Goal: Go to known website: Go to known website

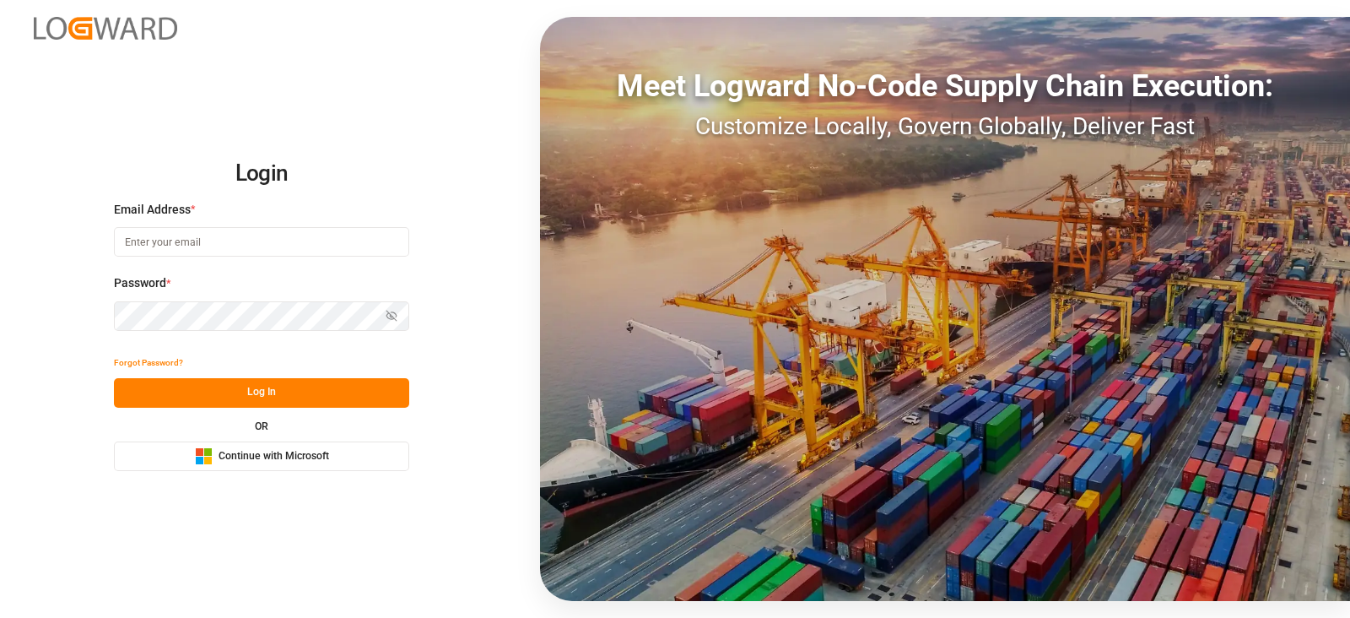
click at [225, 462] on span "Continue with Microsoft" at bounding box center [274, 456] width 111 height 15
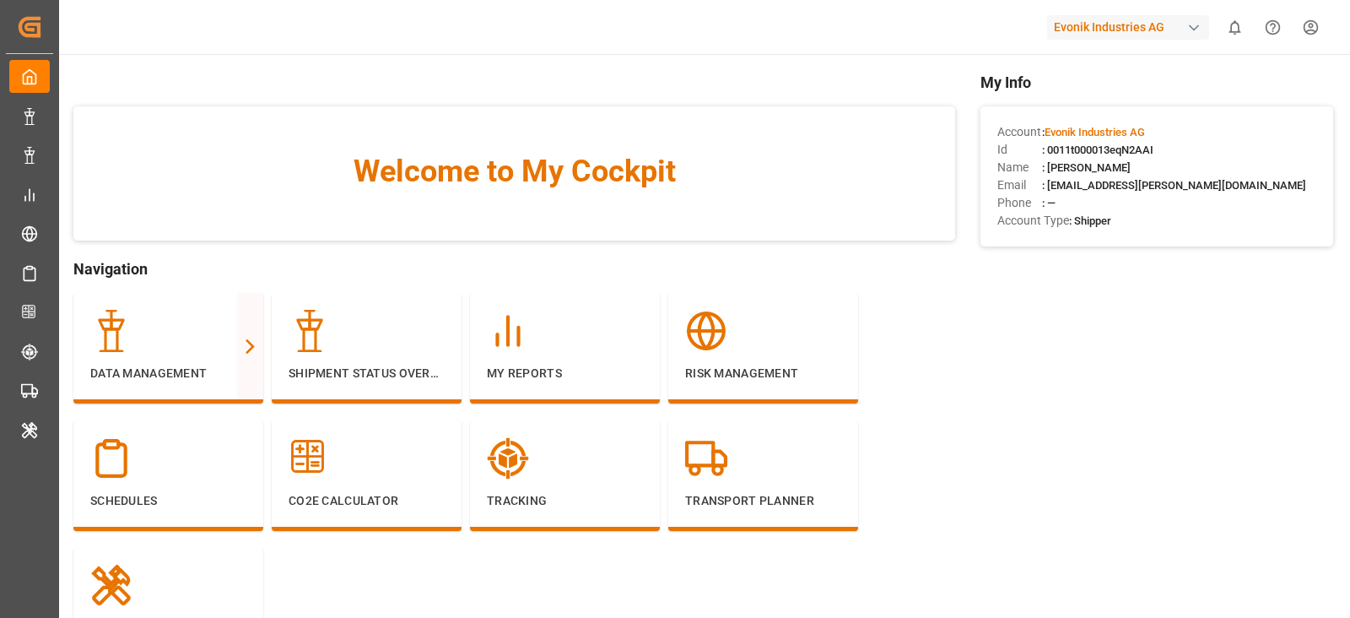
click at [1164, 39] on div "Evonik Industries AG" at bounding box center [1128, 27] width 162 height 24
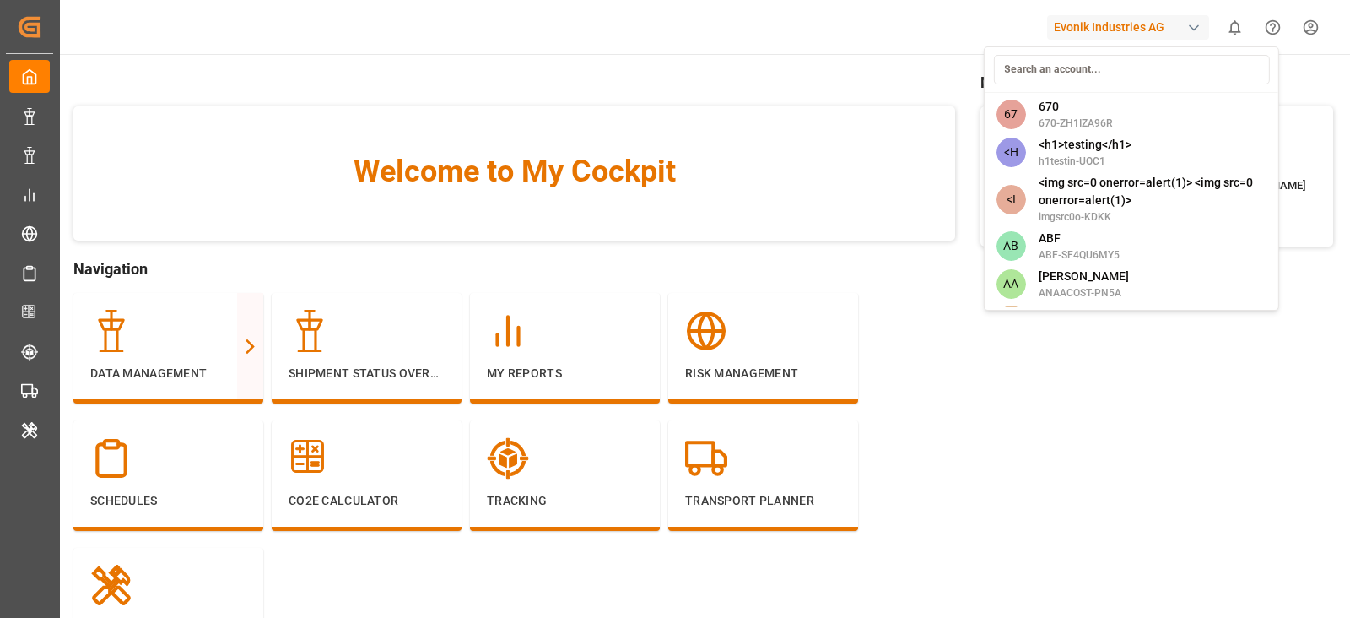
click at [1114, 78] on input at bounding box center [1131, 70] width 276 height 30
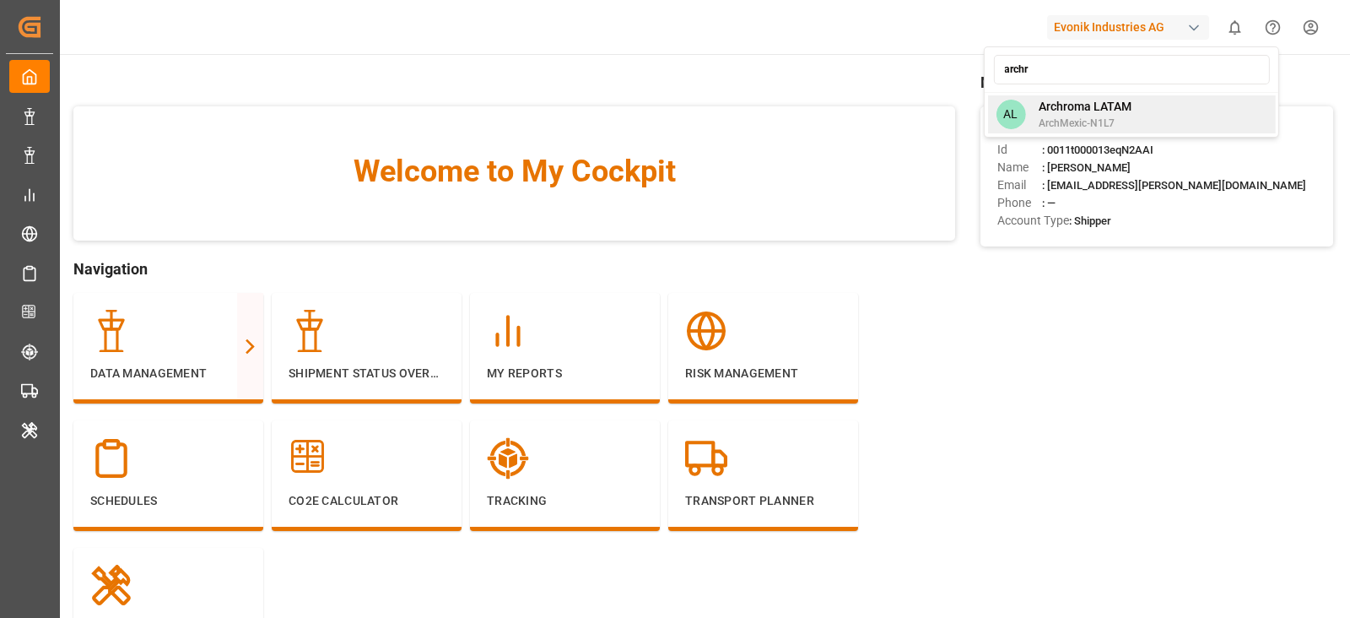
type input "archr"
click at [1099, 112] on span "Archroma LATAM" at bounding box center [1085, 107] width 93 height 18
